Goal: Information Seeking & Learning: Learn about a topic

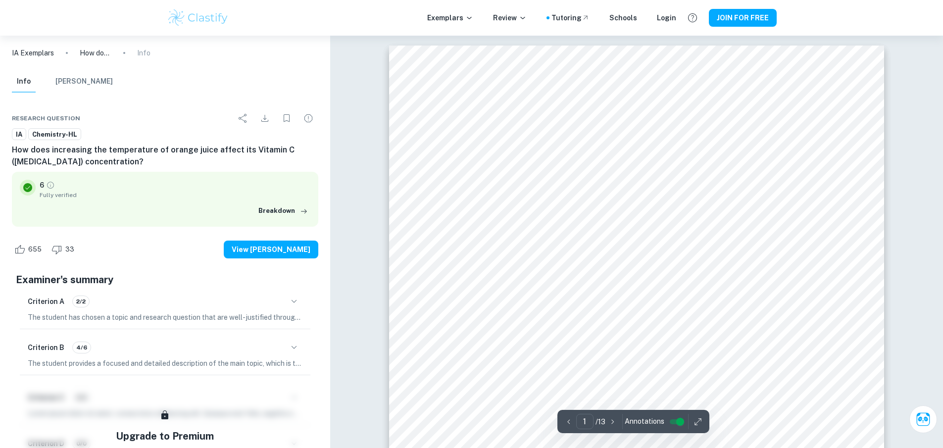
click at [27, 53] on p "IA Exemplars" at bounding box center [33, 53] width 42 height 11
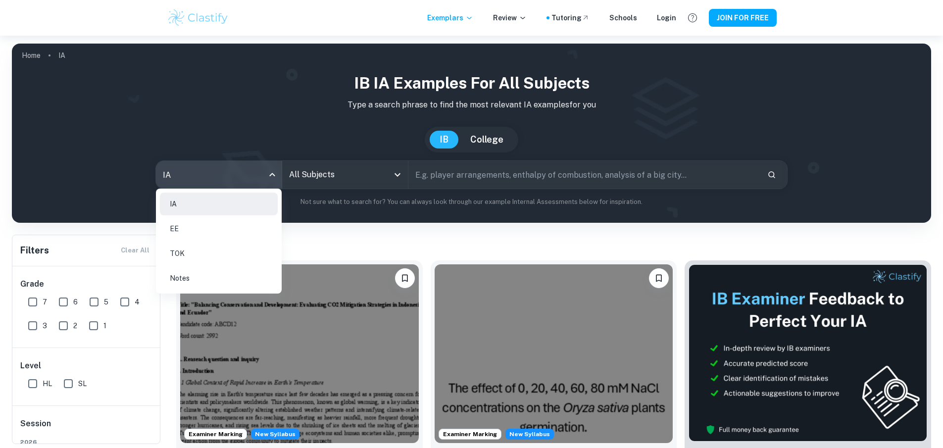
click at [269, 173] on body "We value your privacy We use cookies to enhance your browsing experience, serve…" at bounding box center [471, 260] width 943 height 448
click at [205, 228] on li "EE" at bounding box center [219, 228] width 118 height 23
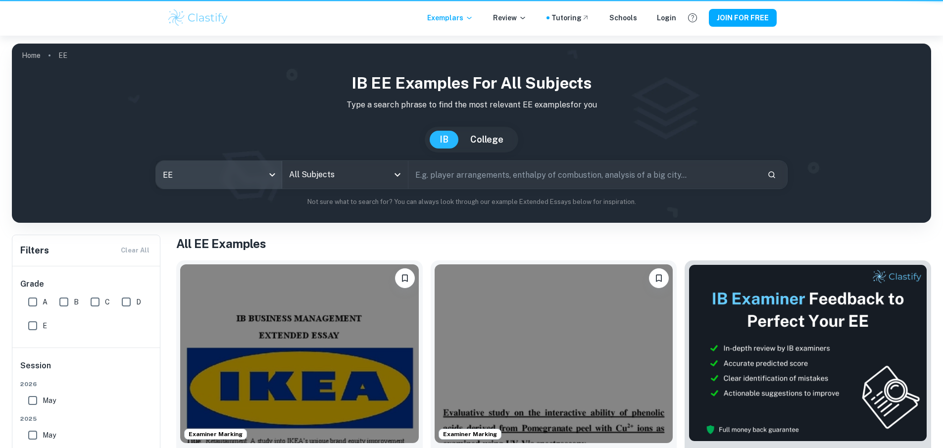
type input "ee"
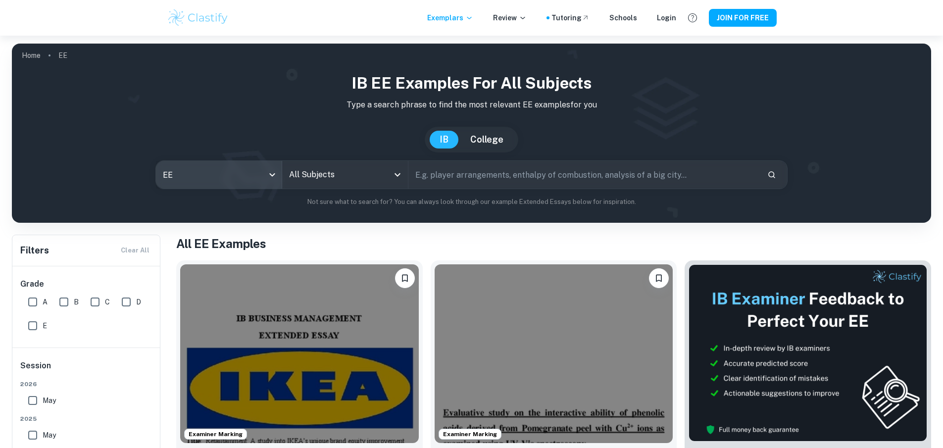
click at [399, 176] on icon "Open" at bounding box center [398, 175] width 12 height 12
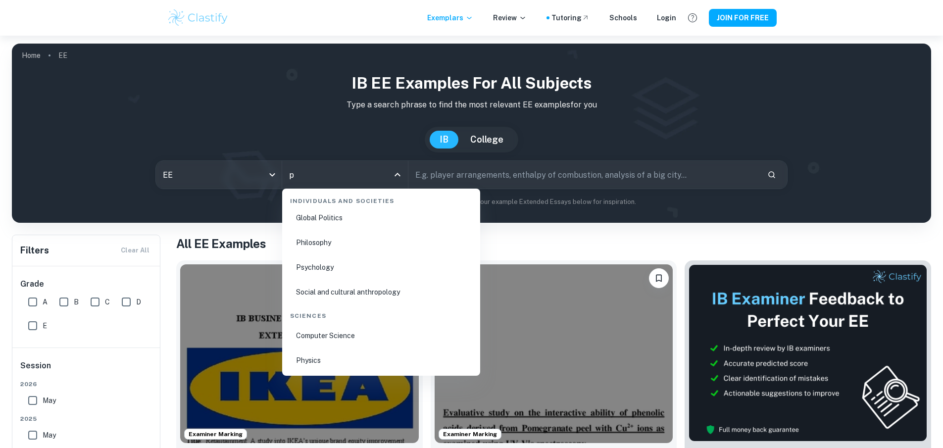
scroll to position [317, 0]
click at [302, 335] on li "Physics" at bounding box center [381, 335] width 190 height 23
type input "Physics"
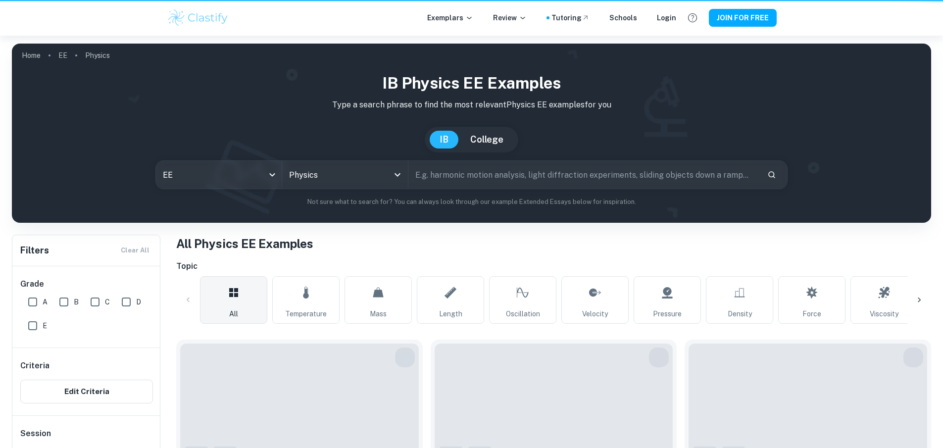
click at [541, 171] on input "text" at bounding box center [583, 175] width 351 height 28
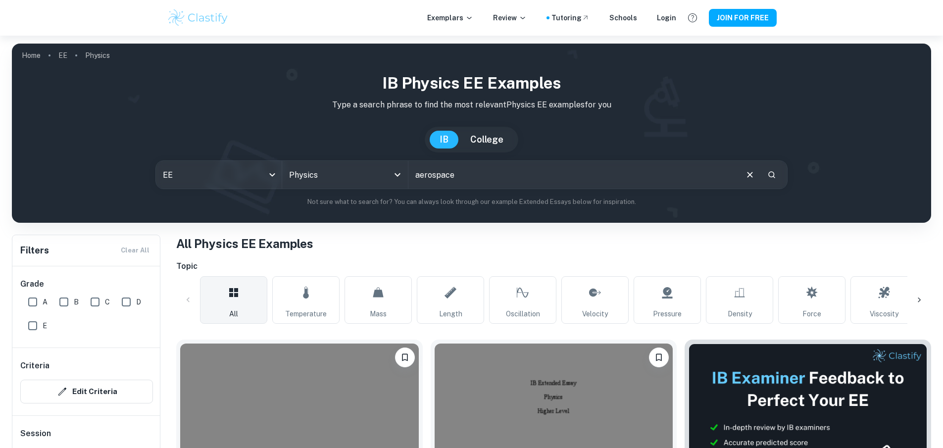
type input "aerospace"
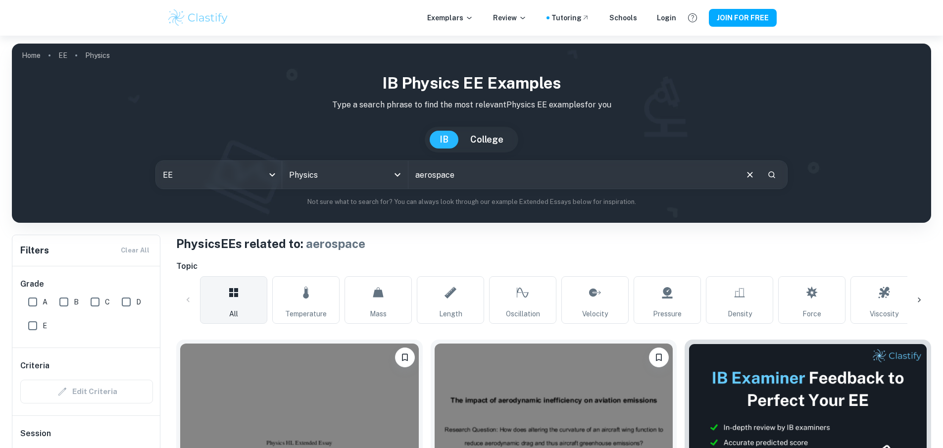
click at [28, 301] on input "A" at bounding box center [33, 302] width 20 height 20
checkbox input "true"
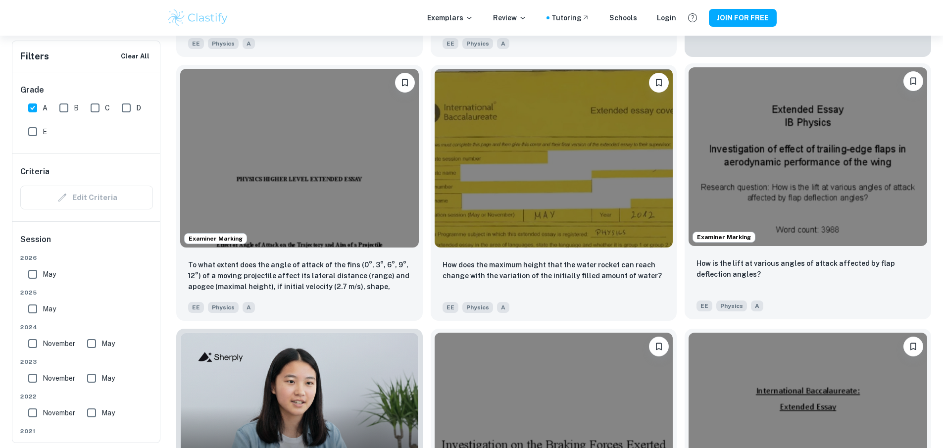
scroll to position [557, 0]
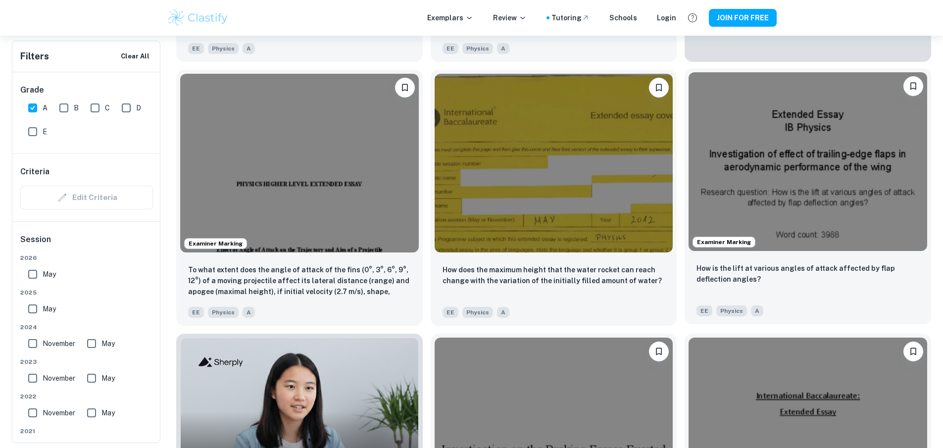
click at [689, 72] on img at bounding box center [808, 161] width 239 height 179
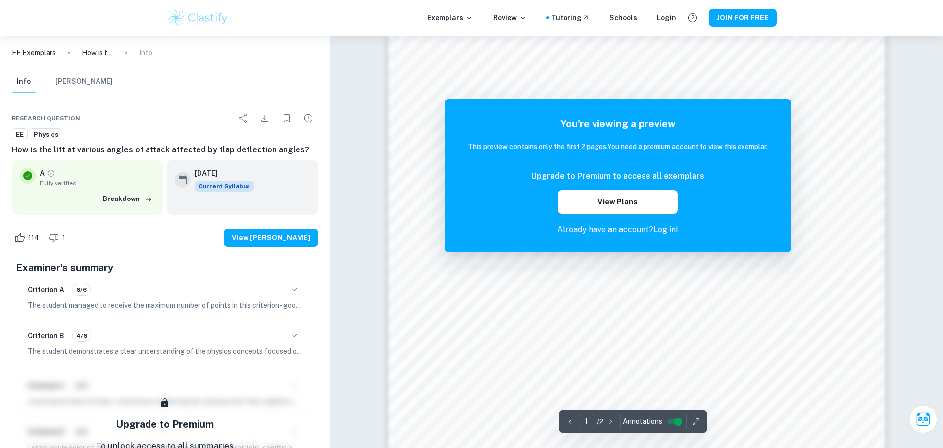
scroll to position [1070, 0]
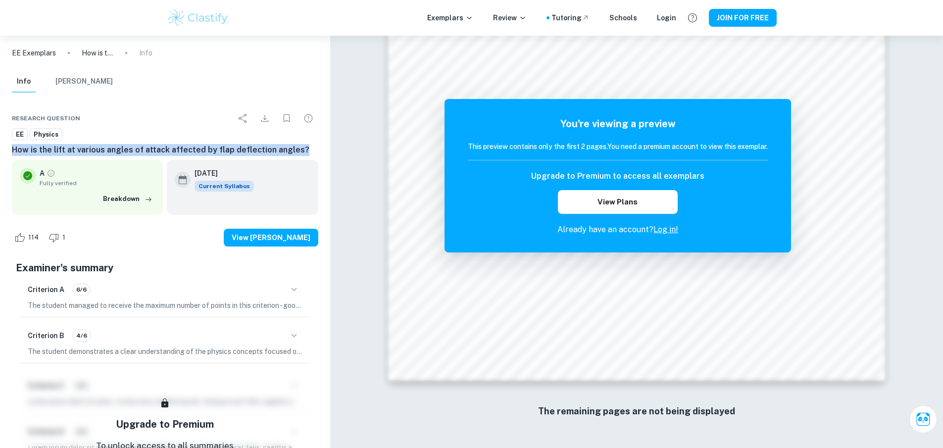
drag, startPoint x: 6, startPoint y: 152, endPoint x: 300, endPoint y: 147, distance: 293.6
click at [300, 147] on div "Research question EE Physics How is the lift at various angles of attack affect…" at bounding box center [165, 340] width 330 height 486
copy h6 "How is the lift at various angles of attack affected by flap deflection angles?"
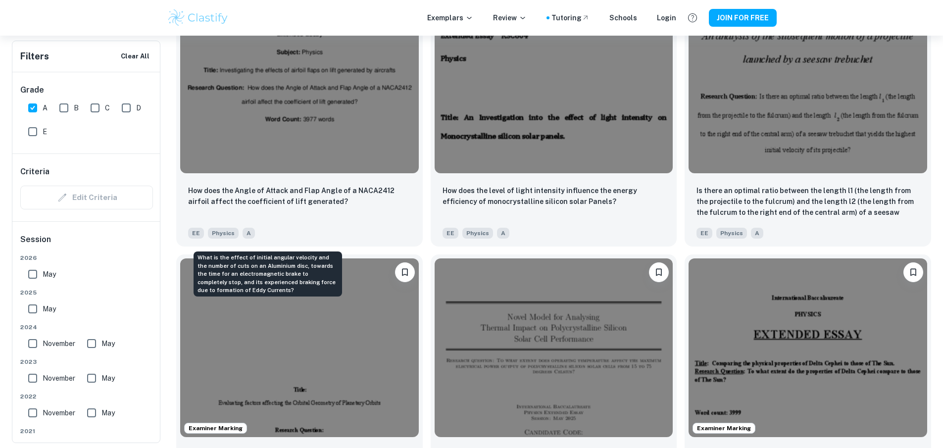
scroll to position [1166, 0]
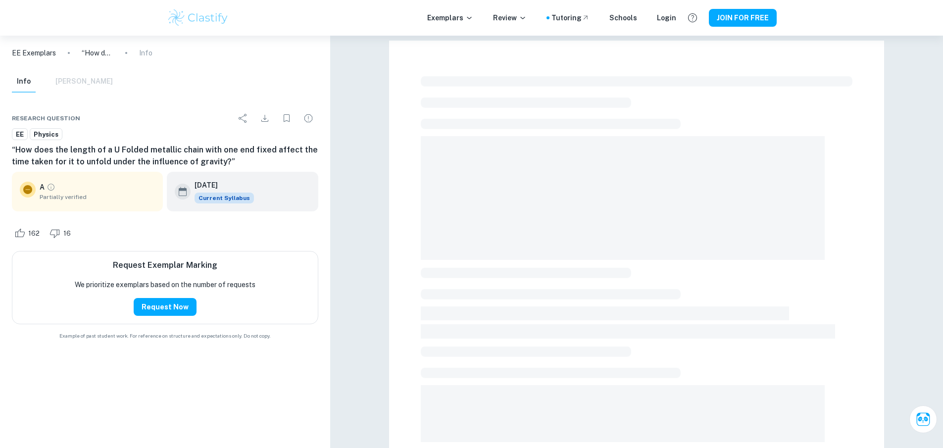
scroll to position [298, 0]
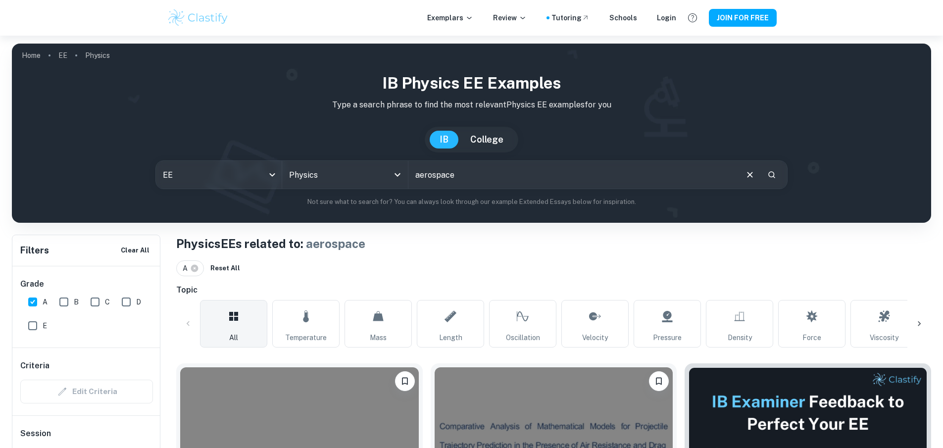
click at [487, 170] on input "aerospace" at bounding box center [572, 175] width 328 height 28
type input "aernautical"
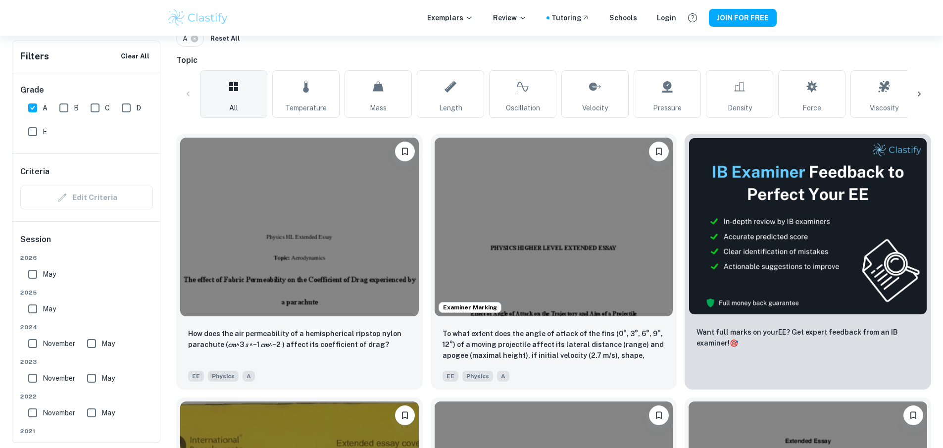
scroll to position [256, 0]
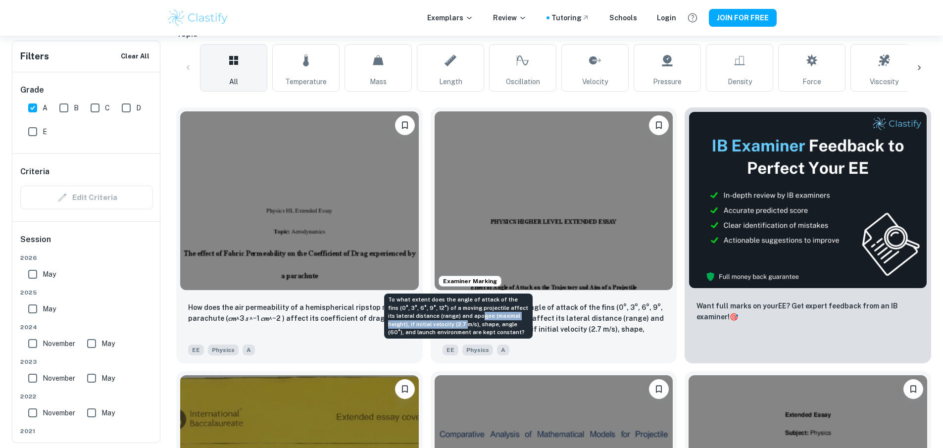
drag, startPoint x: 452, startPoint y: 314, endPoint x: 420, endPoint y: 324, distance: 33.5
click at [420, 324] on div "To what extent does the angle of attack of the fins (0°, 3°, 6°, 9°, 12°) of a …" at bounding box center [458, 316] width 149 height 45
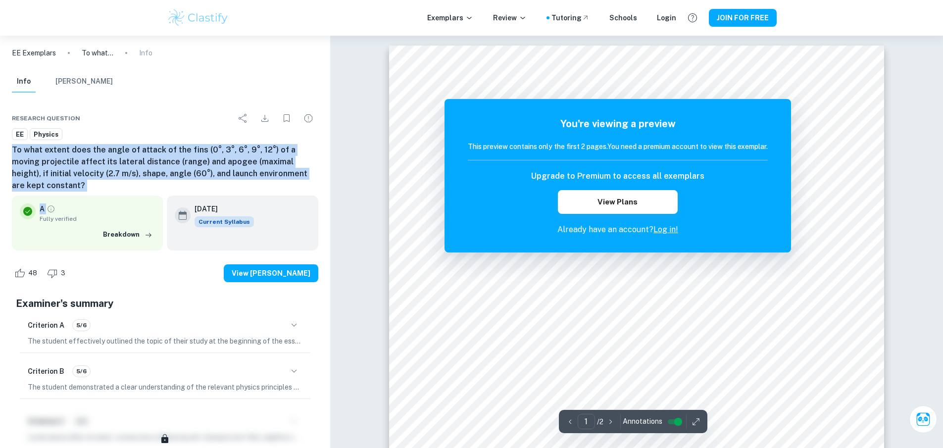
drag, startPoint x: 8, startPoint y: 147, endPoint x: 163, endPoint y: 186, distance: 160.2
click at [163, 186] on div "Research question EE Physics To what extent does the angle of attack of the fin…" at bounding box center [165, 358] width 330 height 522
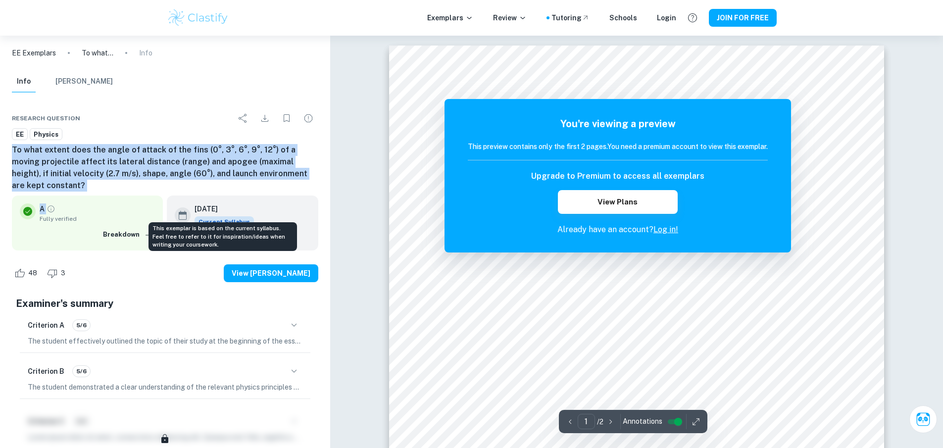
copy div "To what extent does the angle of attack of the fins (0°, 3°, 6°, 9°, 12°) of a …"
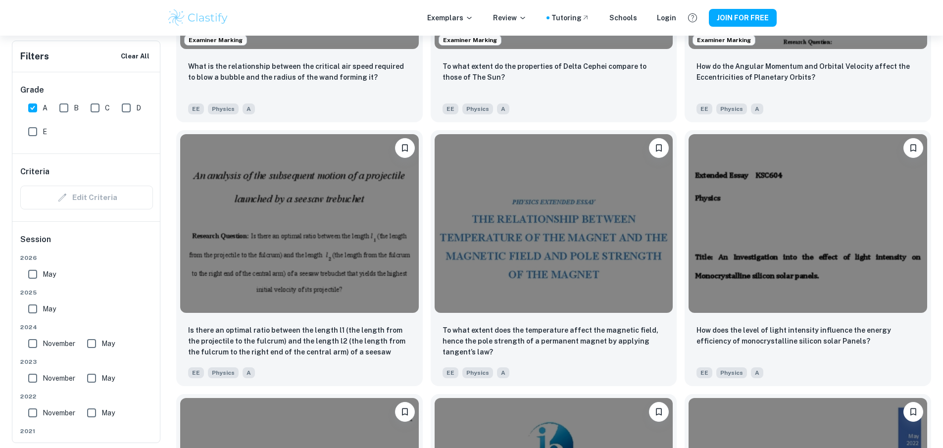
scroll to position [1298, 0]
